Goal: Information Seeking & Learning: Learn about a topic

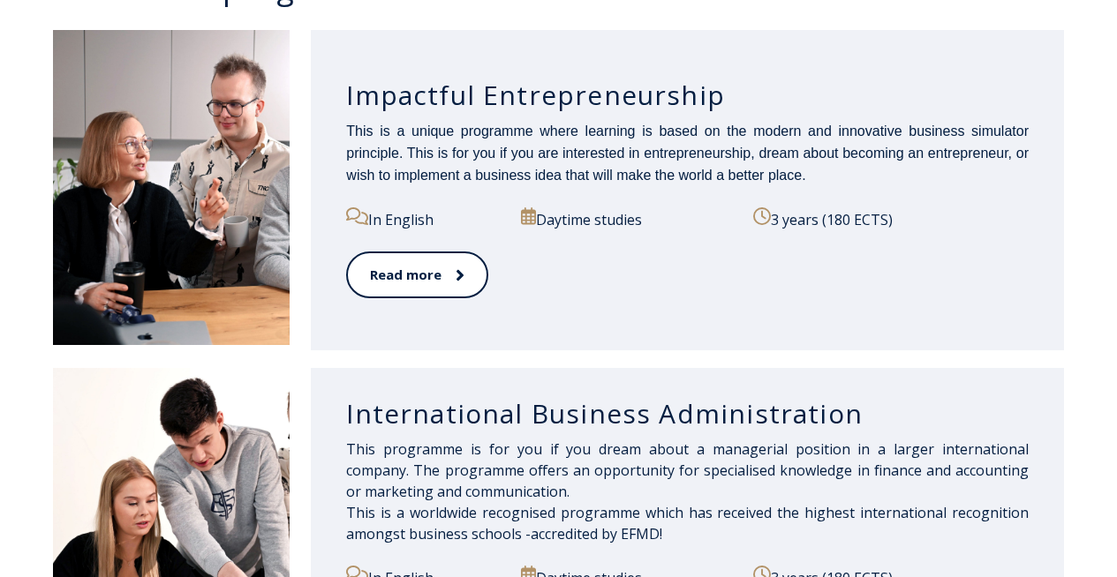
scroll to position [978, 0]
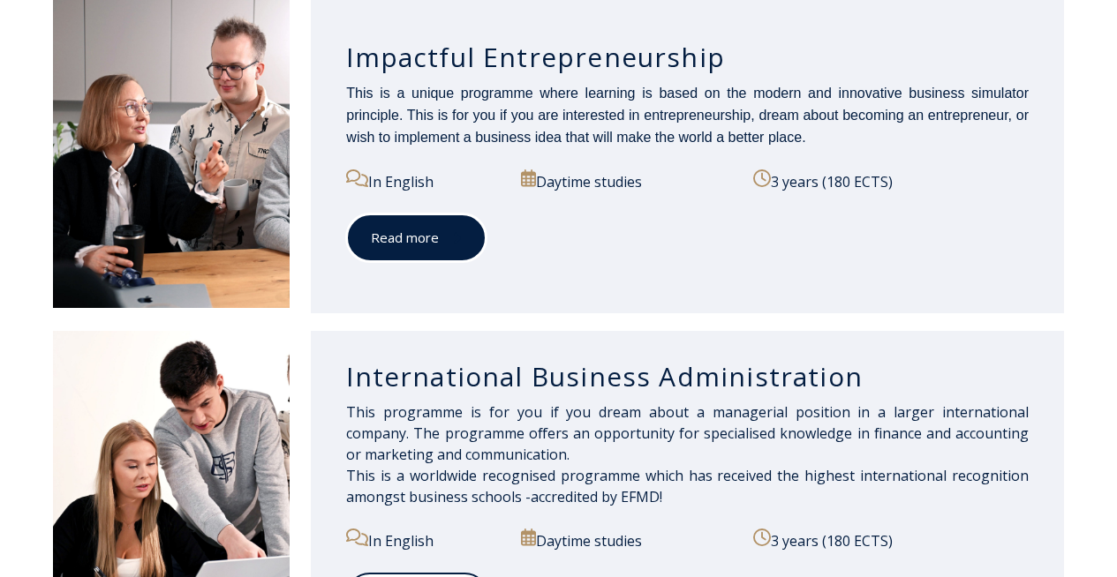
click at [418, 225] on link "Read more" at bounding box center [416, 238] width 140 height 49
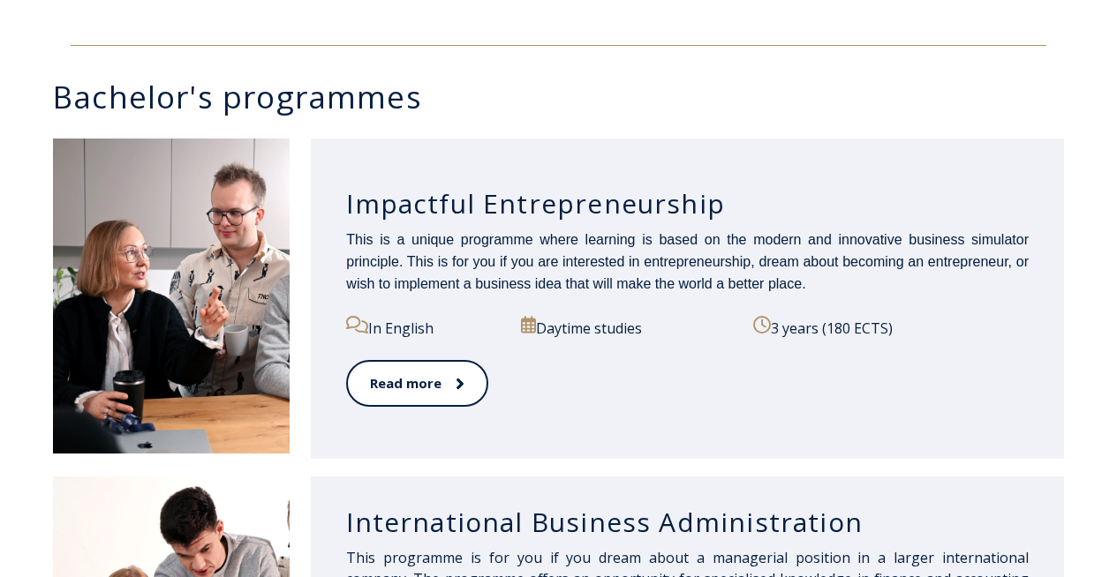
scroll to position [876, 0]
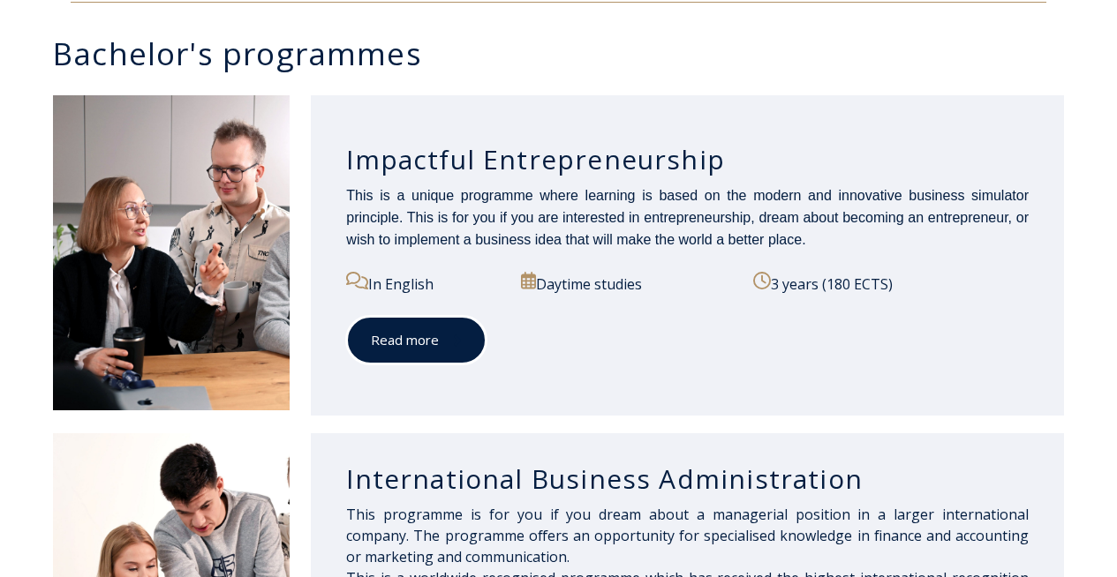
click at [435, 340] on link "Read more" at bounding box center [416, 340] width 140 height 49
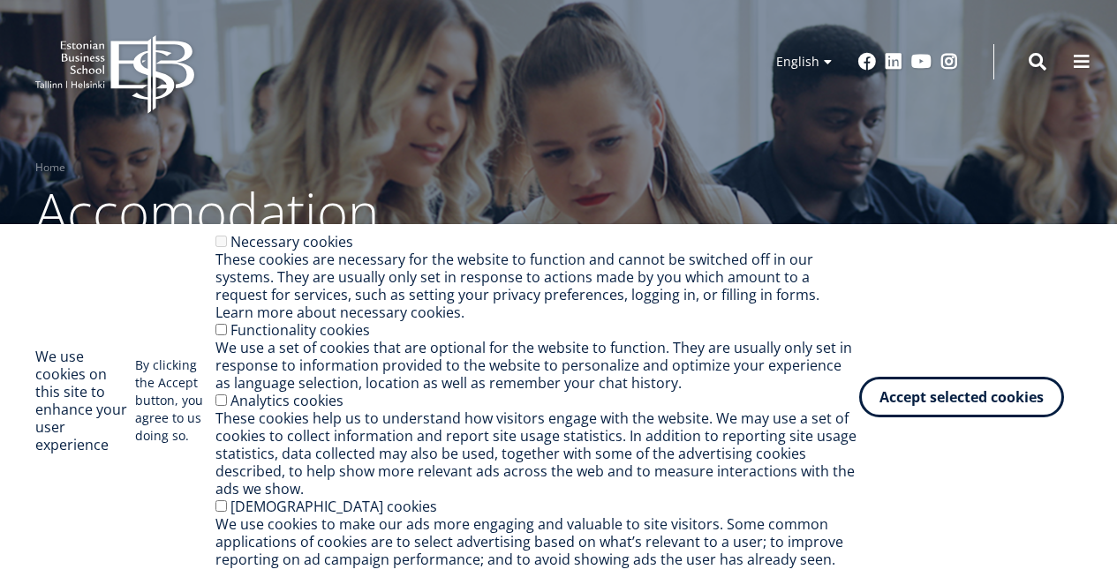
click at [929, 385] on button "Accept selected cookies" at bounding box center [961, 397] width 205 height 41
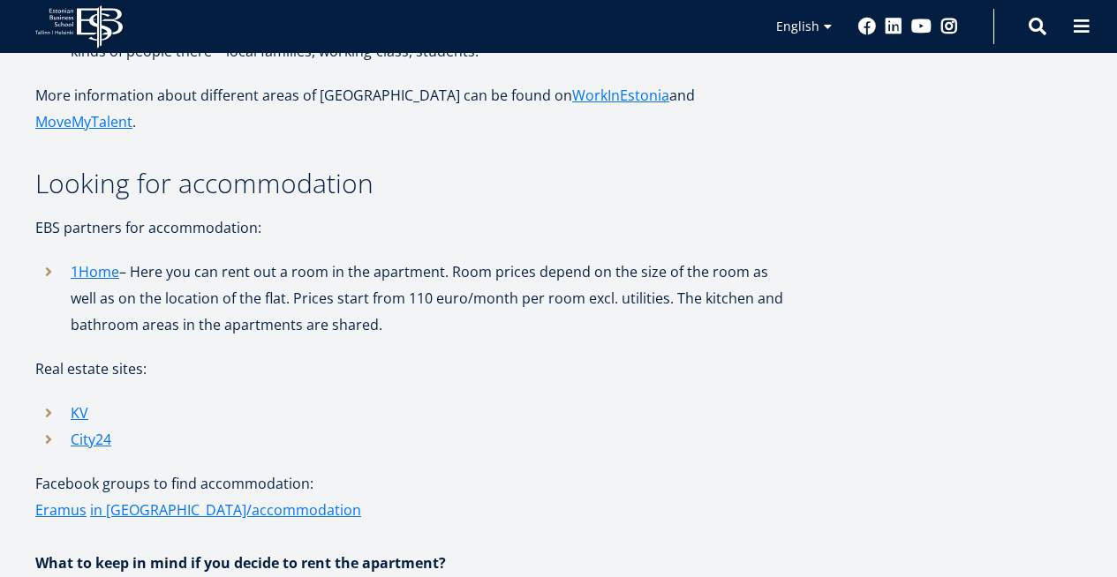
scroll to position [1836, 0]
